Goal: Task Accomplishment & Management: Manage account settings

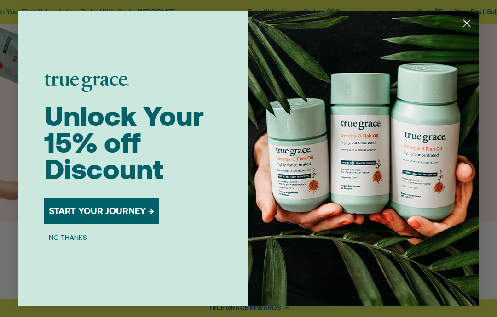
scroll to position [12, 0]
click at [464, 21] on icon "Close dialog" at bounding box center [467, 23] width 6 height 6
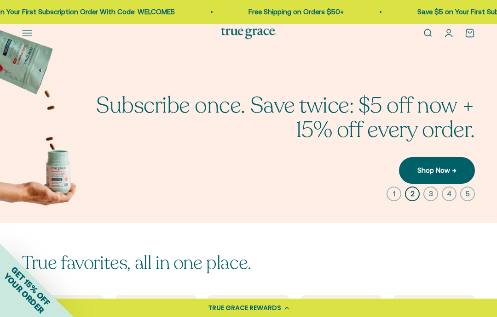
click at [452, 35] on link "Open account page" at bounding box center [448, 33] width 10 height 10
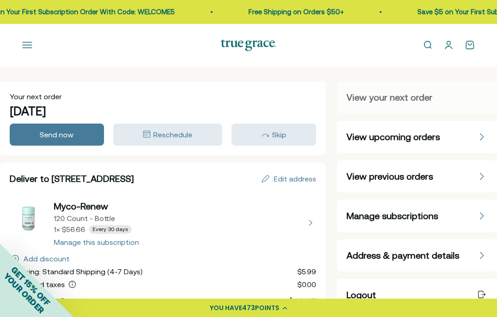
click at [448, 213] on div "Manage subscriptions" at bounding box center [416, 216] width 141 height 13
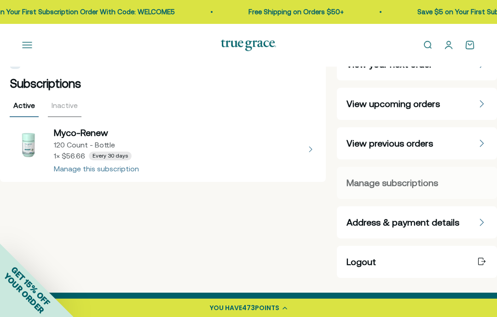
scroll to position [31, 0]
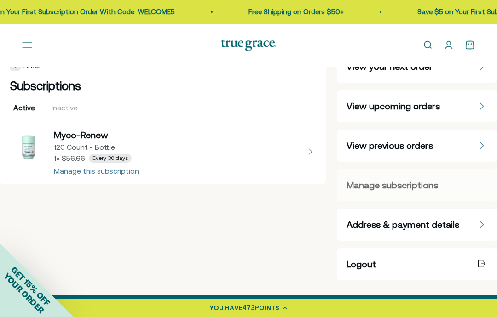
click at [104, 169] on button "view details about Myco-Renew 120 Count - Bottle 1 × $56.66 Every 30 days" at bounding box center [163, 152] width 306 height 46
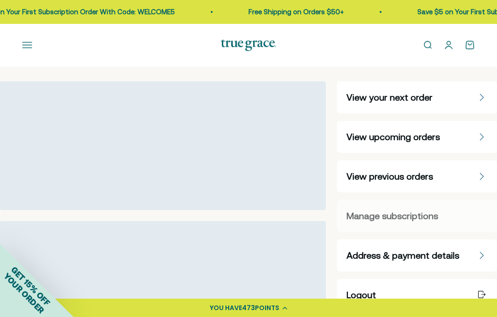
select select "60 Day"
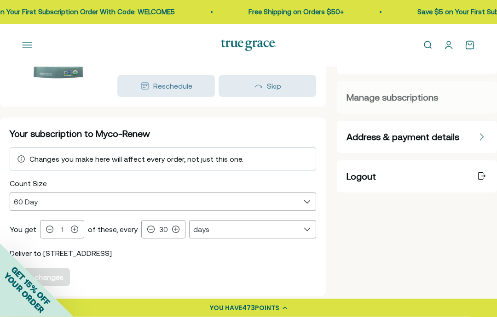
scroll to position [119, 0]
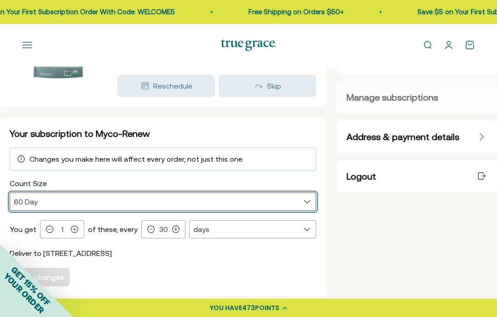
click at [312, 195] on select "30 Day 60 Day" at bounding box center [162, 201] width 305 height 17
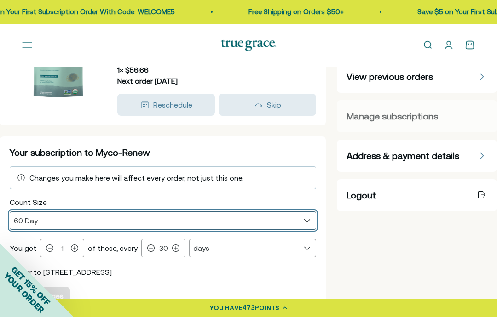
scroll to position [100, 0]
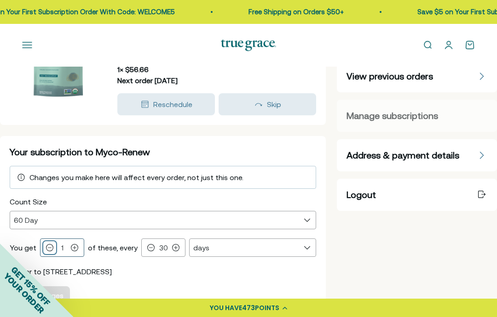
click at [50, 249] on icon at bounding box center [49, 247] width 7 height 7
click at [50, 247] on icon at bounding box center [49, 247] width 7 height 7
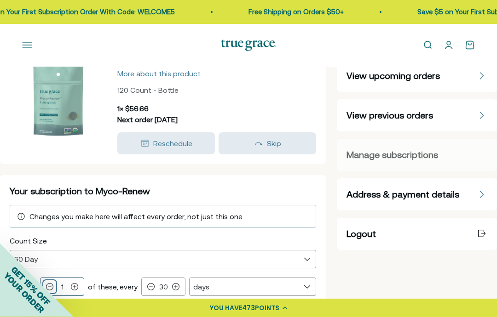
scroll to position [61, 0]
click at [280, 144] on span "Skip" at bounding box center [274, 143] width 14 height 8
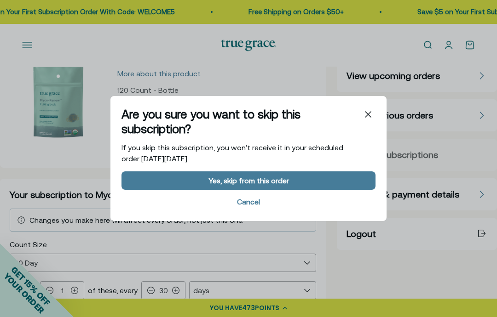
click at [253, 206] on div "Cancel" at bounding box center [248, 201] width 23 height 7
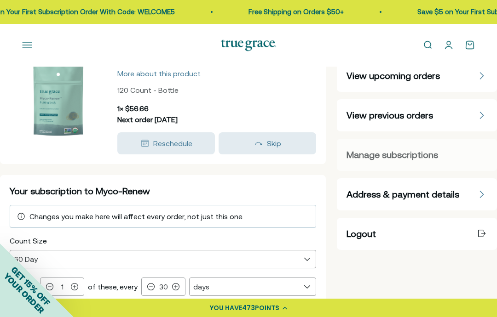
click at [182, 140] on span "Reschedule" at bounding box center [172, 143] width 39 height 8
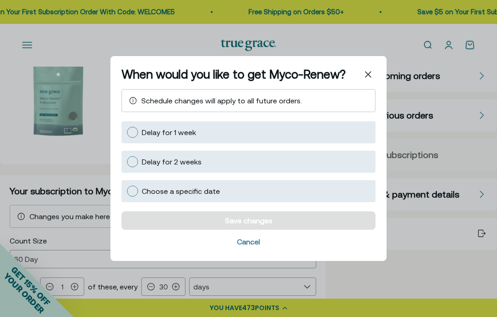
click at [254, 246] on div "Cancel" at bounding box center [248, 241] width 23 height 7
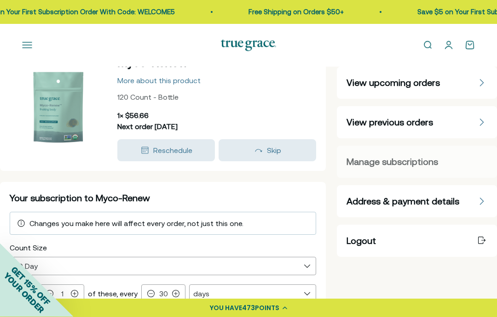
scroll to position [54, 0]
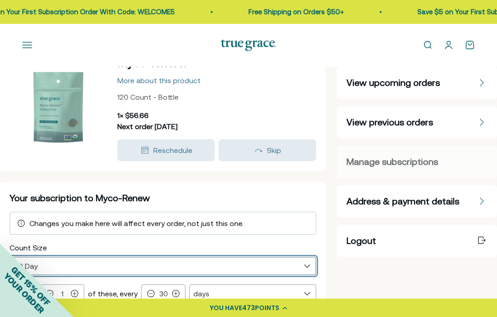
click at [302, 268] on select "30 Day 60 Day" at bounding box center [162, 266] width 305 height 17
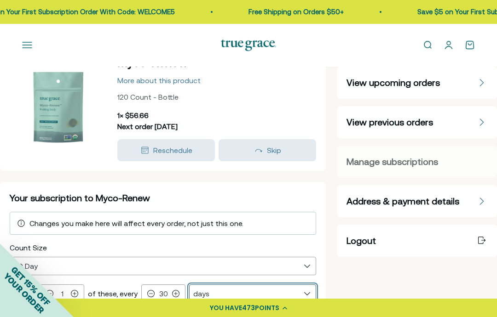
click at [304, 290] on select "days weeks months" at bounding box center [253, 293] width 126 height 17
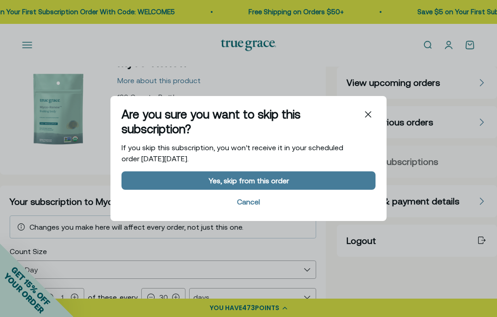
click at [295, 190] on button "Yes, skip from this order" at bounding box center [248, 181] width 254 height 18
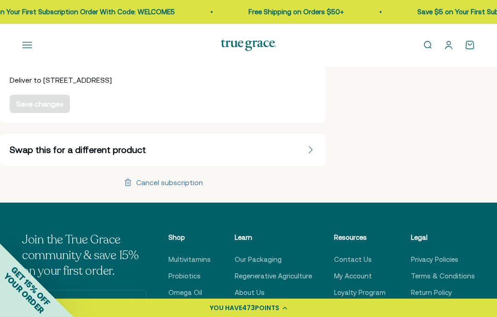
scroll to position [298, 0]
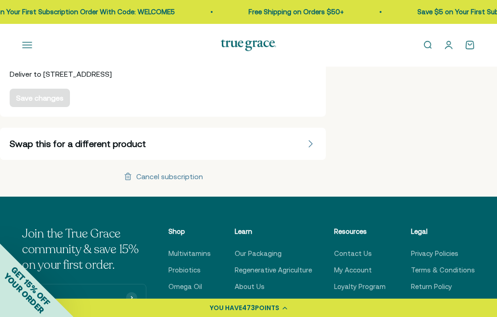
click at [171, 178] on div "Cancel subscription" at bounding box center [169, 176] width 67 height 7
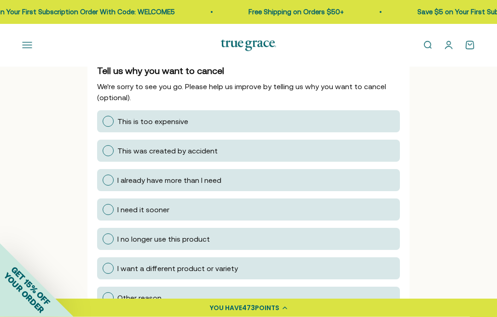
scroll to position [143, 0]
click at [113, 300] on div at bounding box center [108, 298] width 11 height 11
click at [102, 298] on input "Other reason" at bounding box center [102, 298] width 0 height 0
radio input "true"
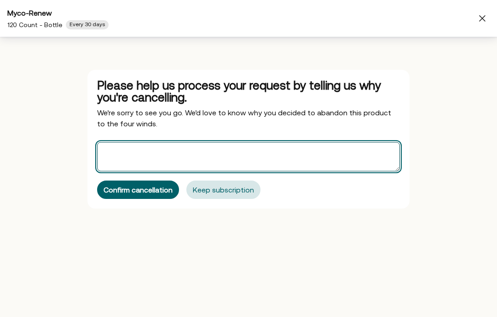
click at [344, 157] on textarea "Offers" at bounding box center [248, 156] width 303 height 29
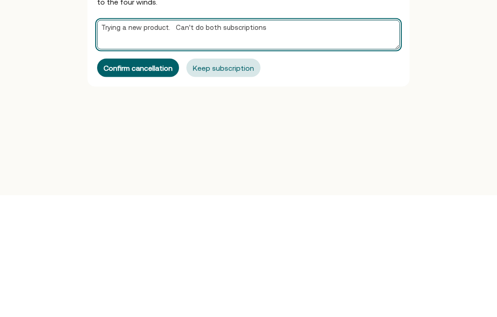
type textarea "Trying a new product. Can't do both subscriptions"
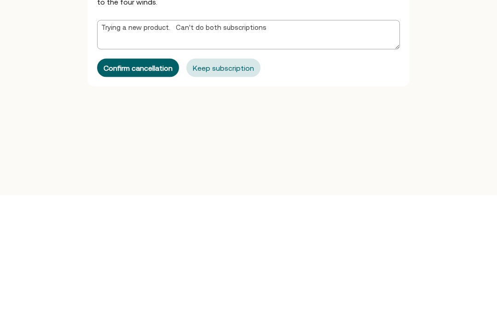
click at [144, 181] on button "Confirm cancellation" at bounding box center [138, 190] width 82 height 18
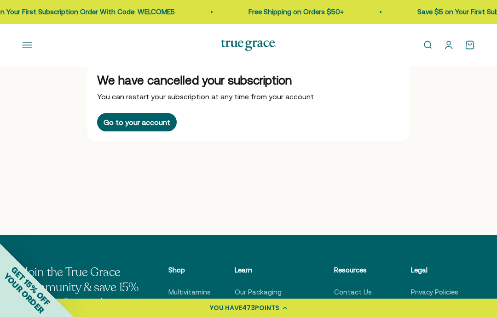
scroll to position [0, 0]
